Goal: Task Accomplishment & Management: Complete application form

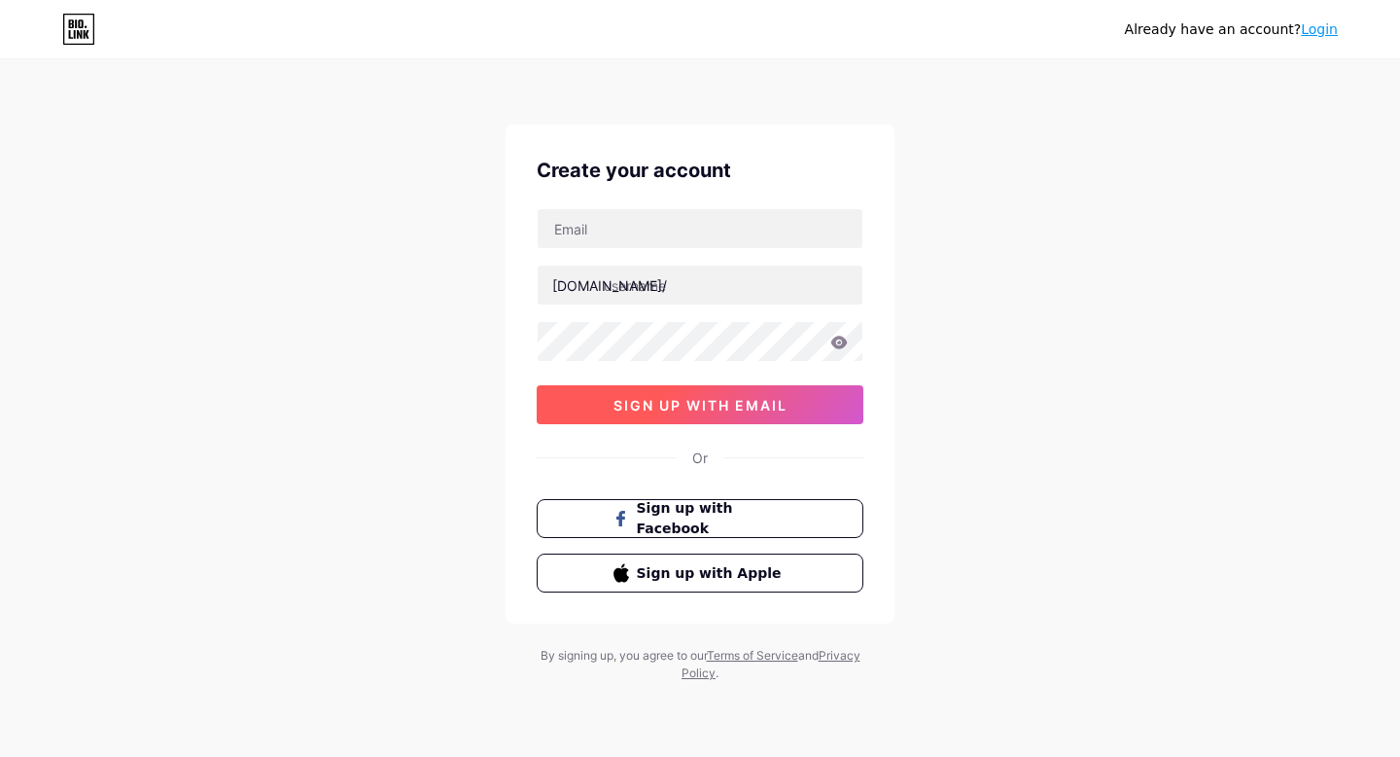
click at [748, 411] on span "sign up with email" at bounding box center [701, 405] width 174 height 17
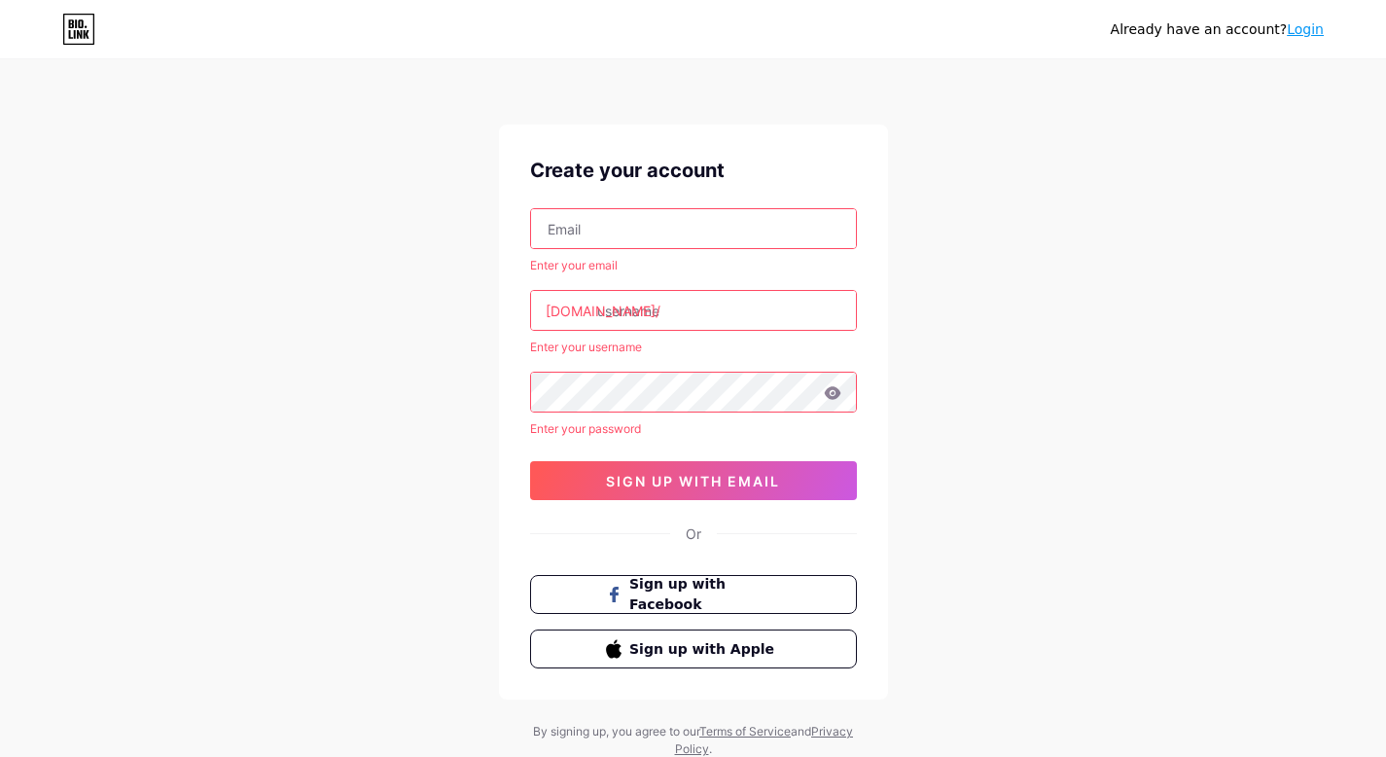
click at [712, 232] on input "text" at bounding box center [693, 228] width 325 height 39
type input "[EMAIL_ADDRESS][DOMAIN_NAME]"
click at [702, 316] on input "text" at bounding box center [693, 310] width 325 height 39
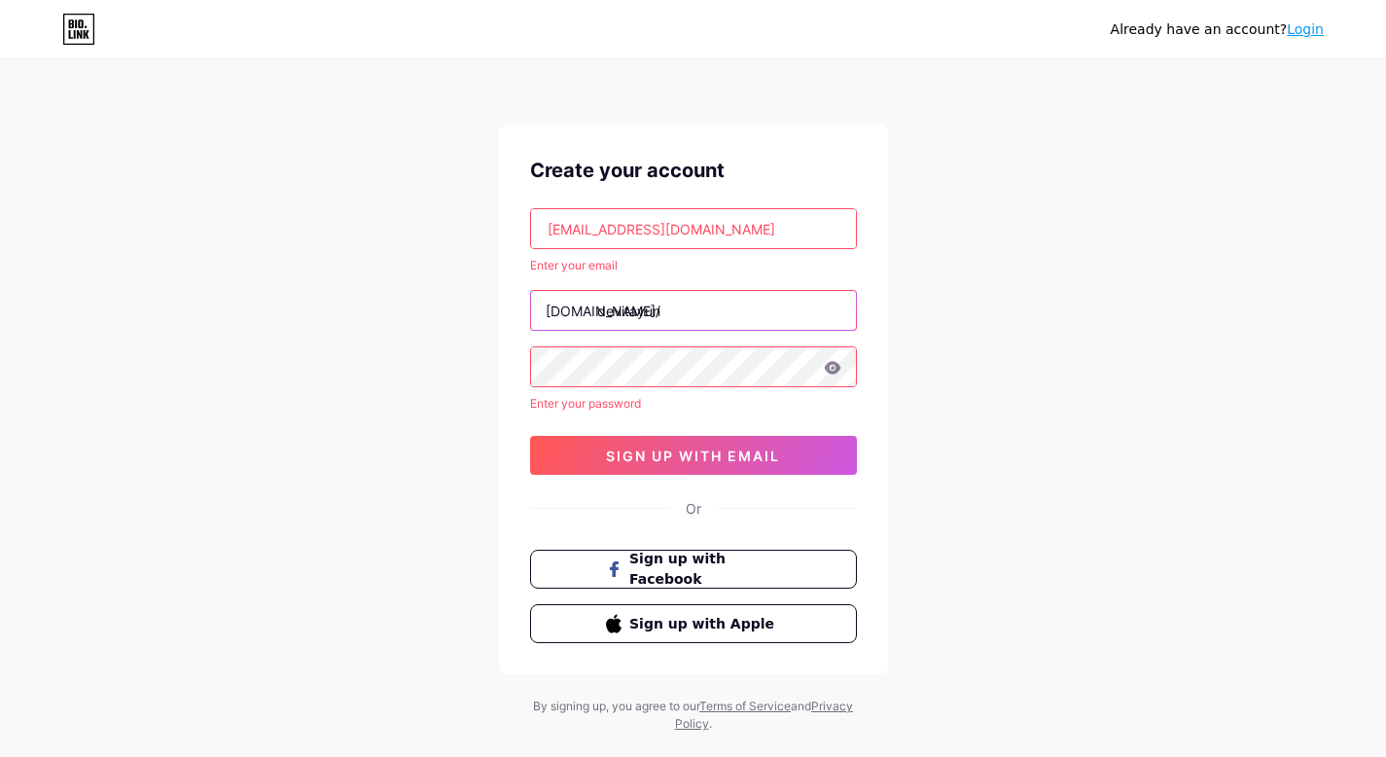
type input "devitayun"
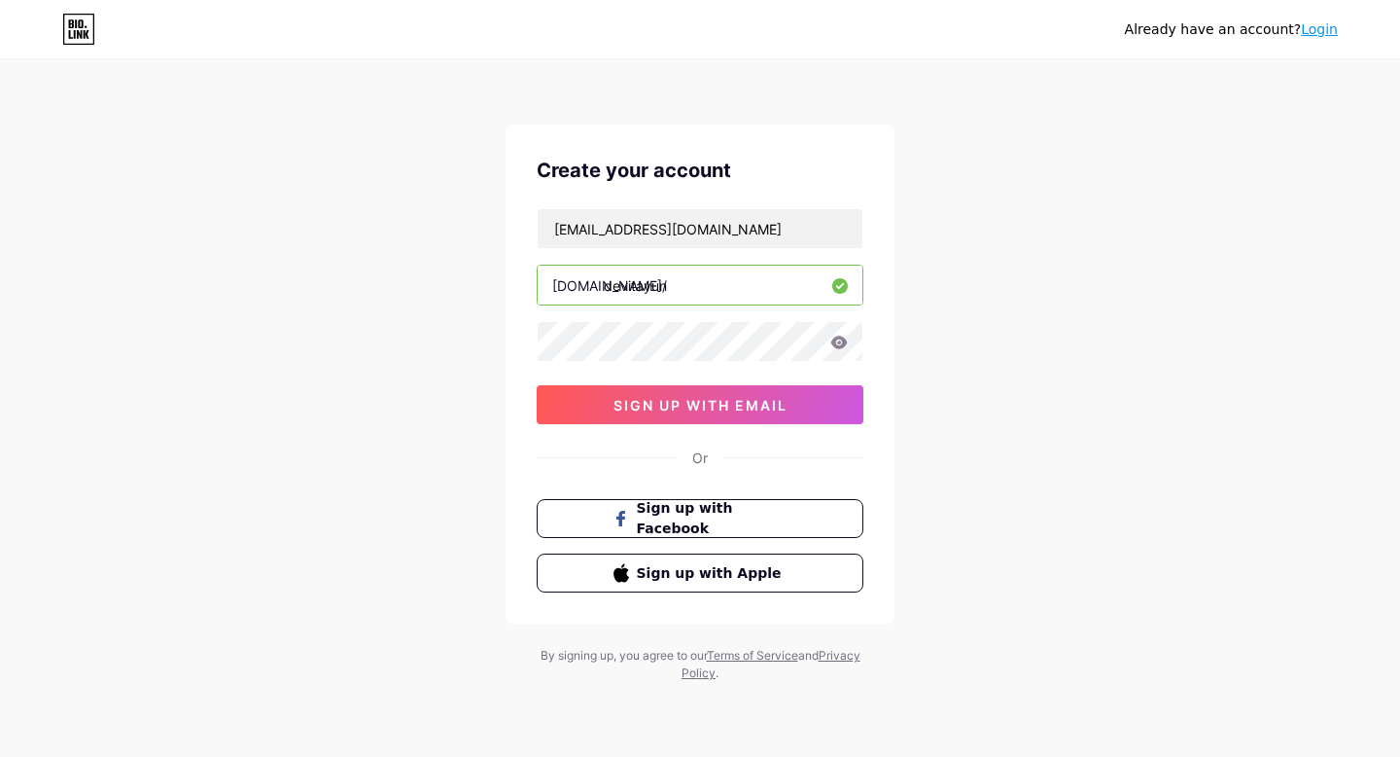
drag, startPoint x: 695, startPoint y: 275, endPoint x: 538, endPoint y: 281, distance: 157.6
click at [538, 281] on input "devitayun" at bounding box center [700, 284] width 325 height 39
drag, startPoint x: 685, startPoint y: 285, endPoint x: 504, endPoint y: 286, distance: 180.9
click at [504, 286] on div "Already have an account? Login Create your account [EMAIL_ADDRESS][DOMAIN_NAME]…" at bounding box center [700, 372] width 1400 height 744
drag, startPoint x: 764, startPoint y: 224, endPoint x: 515, endPoint y: 232, distance: 249.1
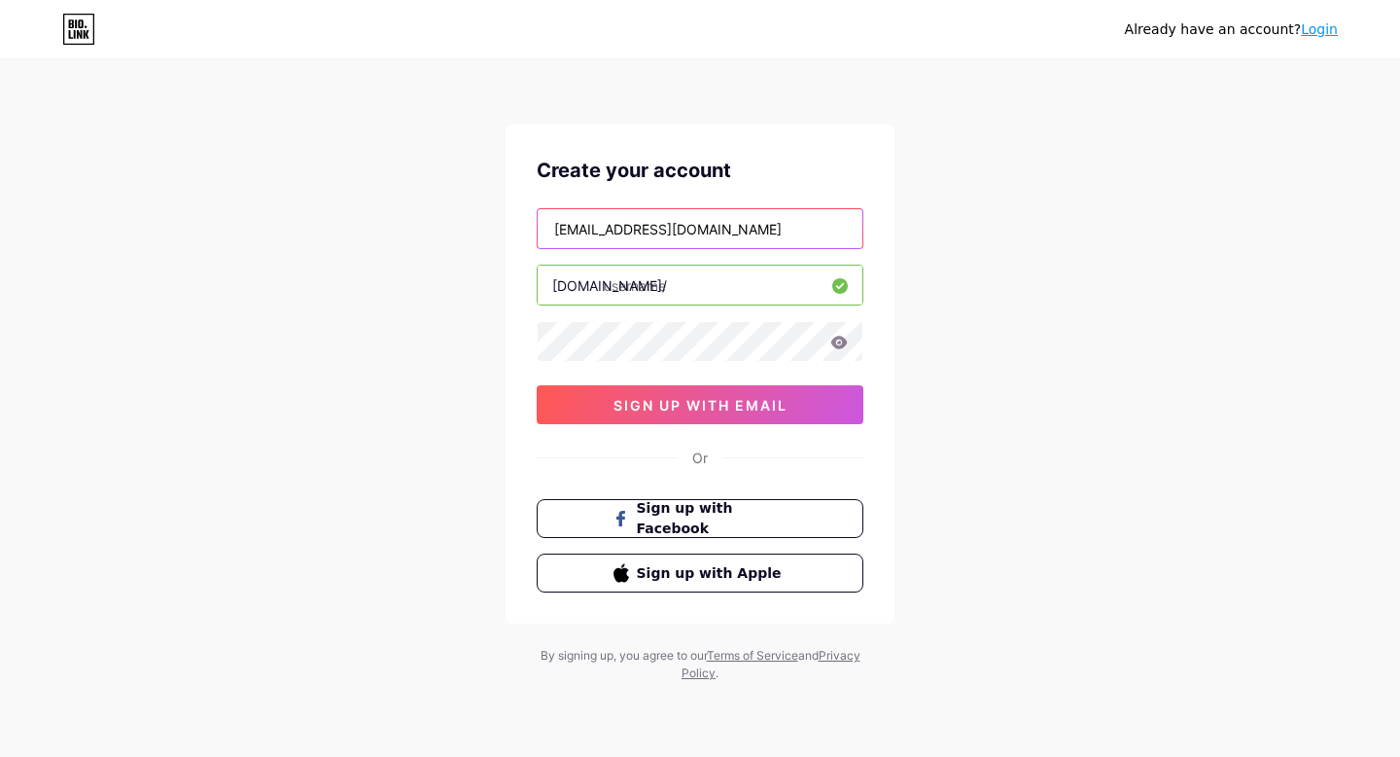
click at [515, 232] on div "Create your account [EMAIL_ADDRESS][DOMAIN_NAME] [DOMAIN_NAME]/ 03AFcWeA6p91REF…" at bounding box center [700, 373] width 389 height 499
